Goal: Transaction & Acquisition: Download file/media

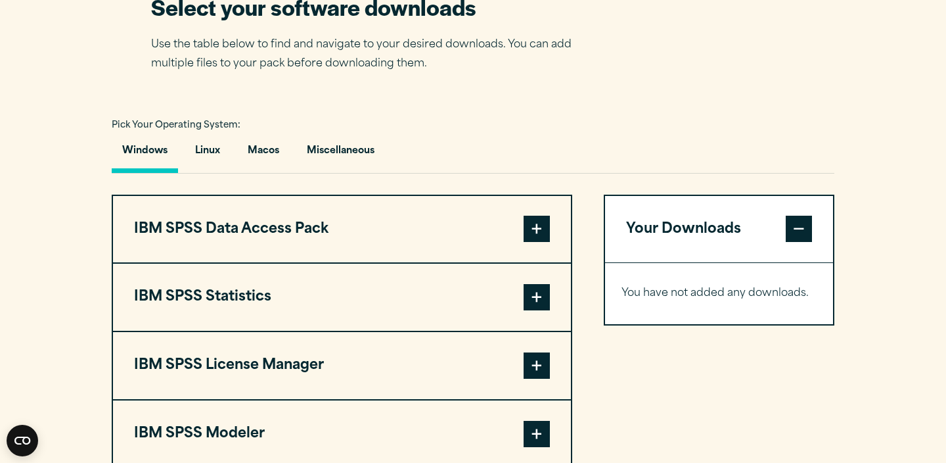
scroll to position [856, 0]
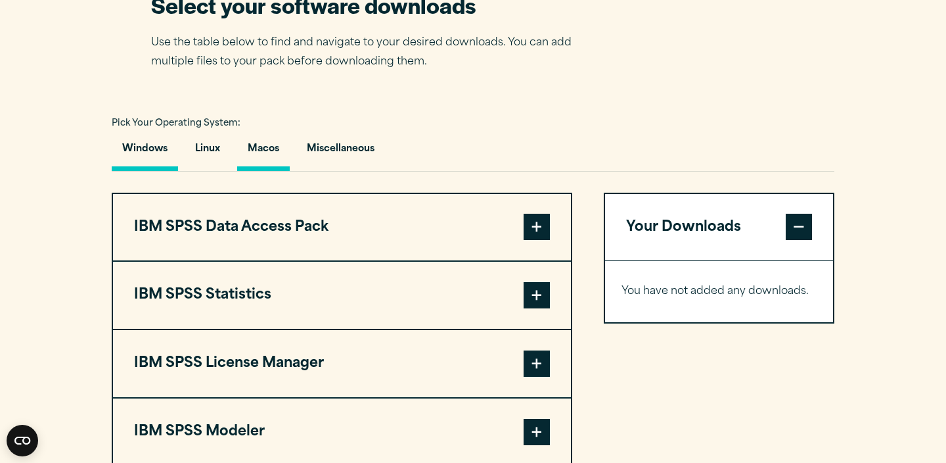
click at [266, 171] on button "Macos" at bounding box center [263, 151] width 53 height 37
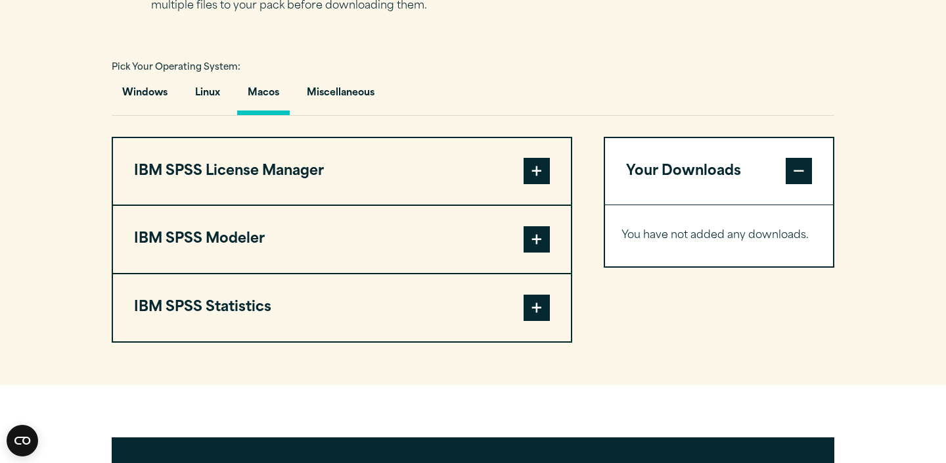
scroll to position [906, 0]
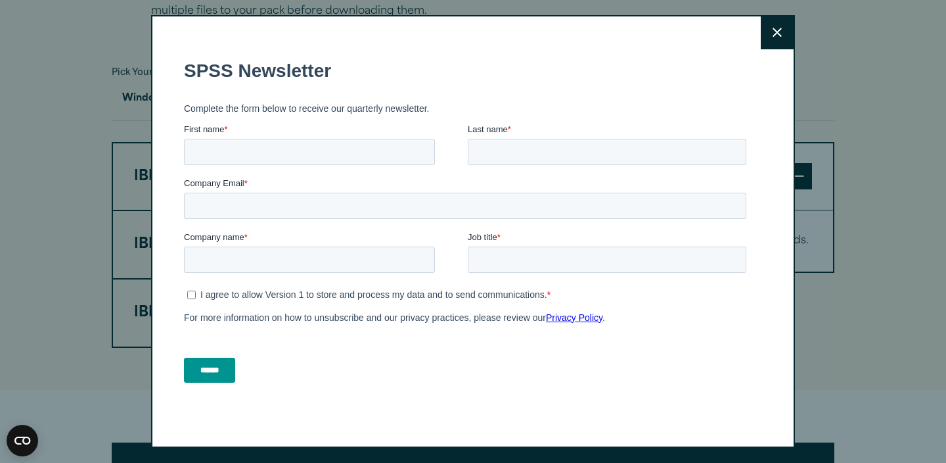
click at [787, 38] on button "Close" at bounding box center [777, 32] width 33 height 33
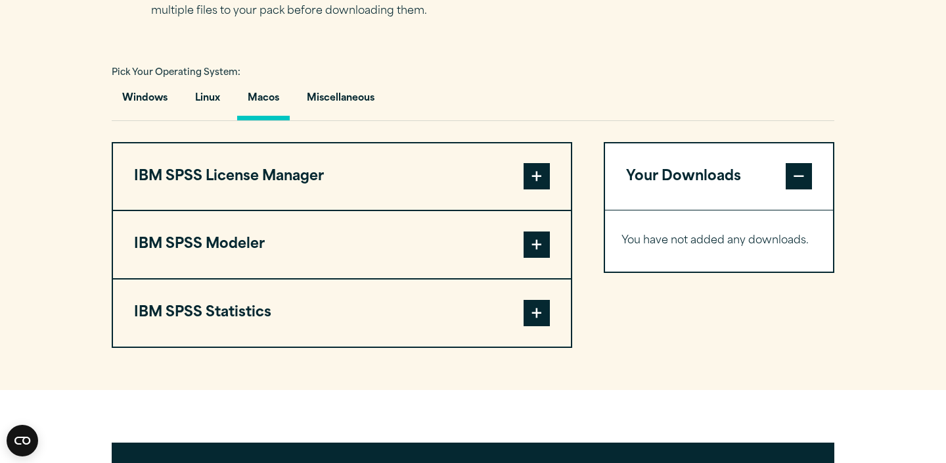
click at [536, 326] on span at bounding box center [537, 313] width 26 height 26
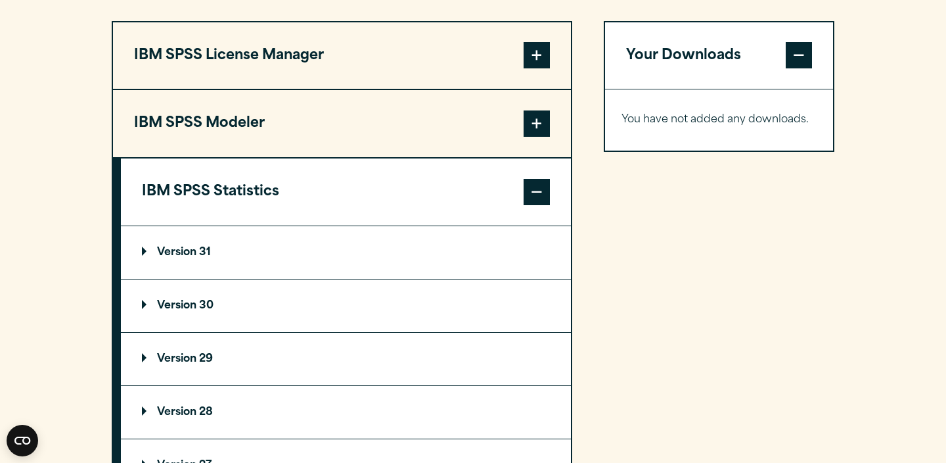
scroll to position [1028, 0]
click at [147, 310] on p "Version 30" at bounding box center [178, 305] width 72 height 11
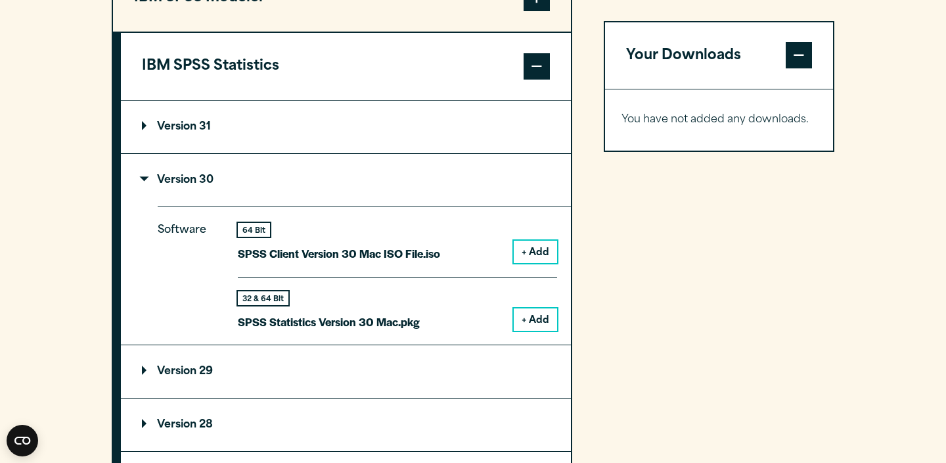
scroll to position [1155, 0]
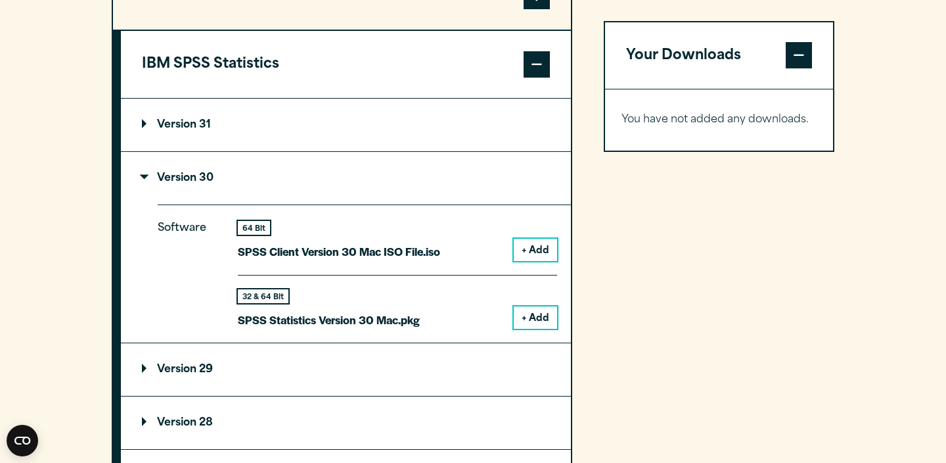
click at [532, 329] on button "+ Add" at bounding box center [535, 317] width 43 height 22
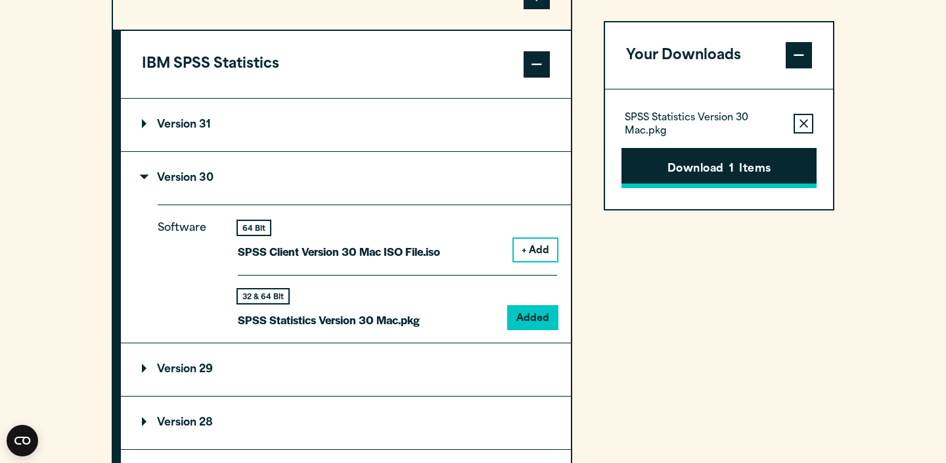
click at [672, 166] on button "Download 1 Items" at bounding box center [719, 168] width 195 height 41
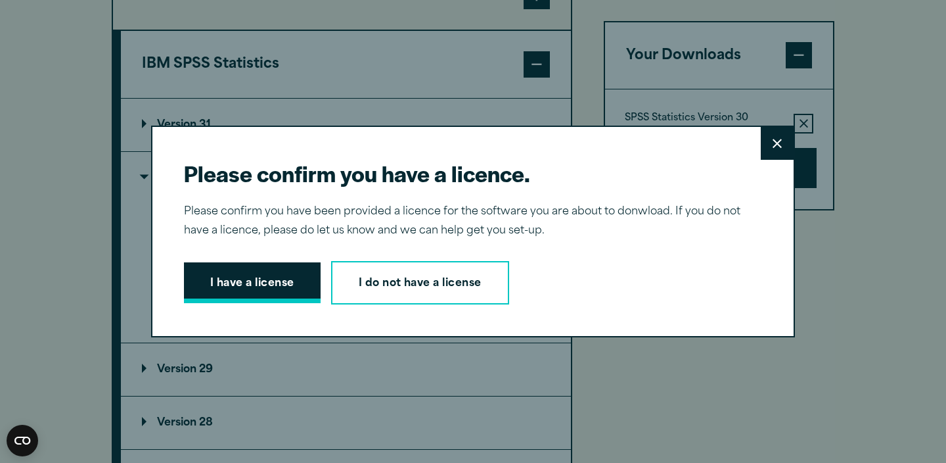
click at [289, 287] on button "I have a license" at bounding box center [252, 282] width 137 height 41
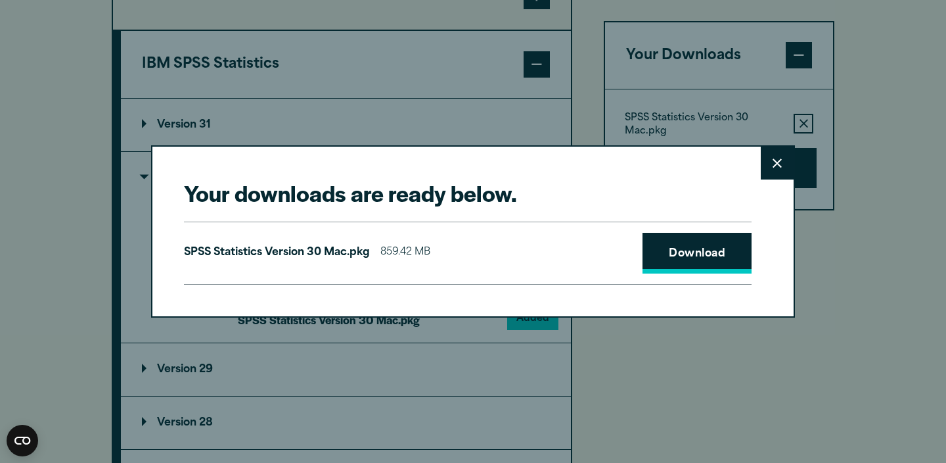
click at [689, 257] on link "Download" at bounding box center [697, 253] width 109 height 41
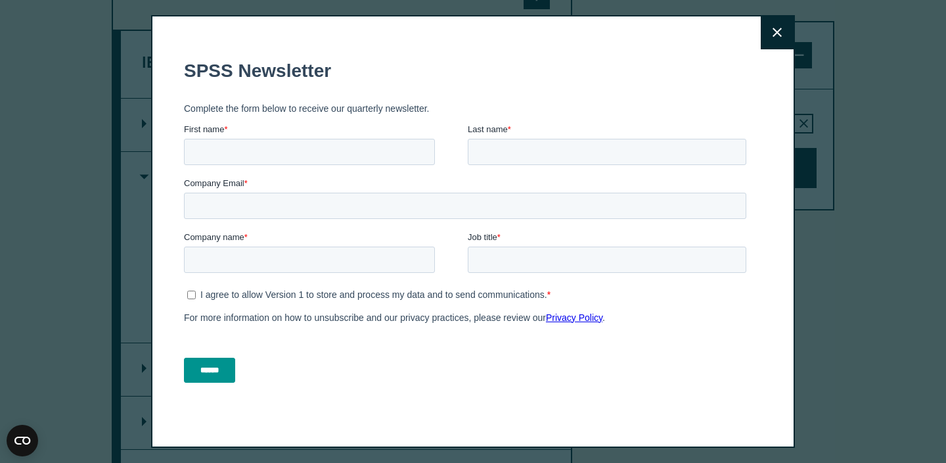
click at [781, 37] on button "Close" at bounding box center [777, 32] width 33 height 33
